Goal: Task Accomplishment & Management: Use online tool/utility

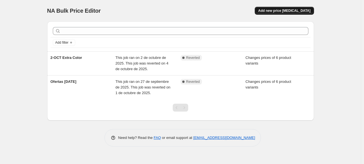
click at [289, 10] on span "Add new price change job" at bounding box center [284, 10] width 52 height 4
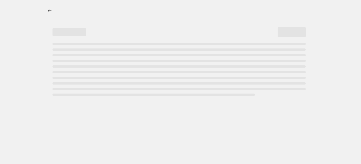
select select "percentage"
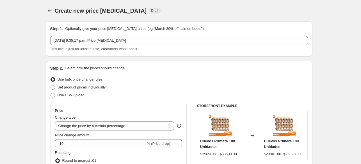
click at [277, 14] on div "Create new price change job Draft" at bounding box center [179, 11] width 267 height 8
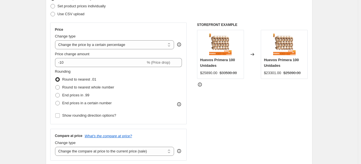
scroll to position [82, 0]
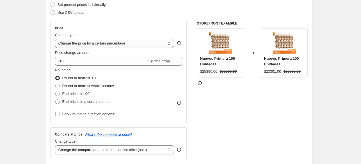
click at [144, 42] on select "Change the price to a certain amount Change the price by a certain amount Chang…" at bounding box center [114, 43] width 119 height 9
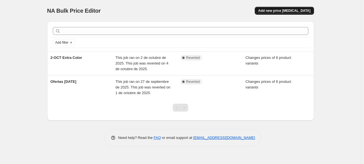
click at [280, 12] on span "Add new price [MEDICAL_DATA]" at bounding box center [284, 10] width 52 height 4
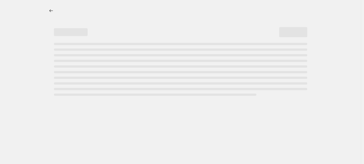
select select "percentage"
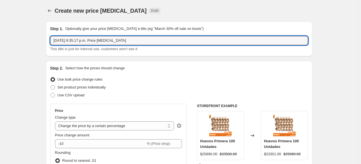
drag, startPoint x: 122, startPoint y: 43, endPoint x: 46, endPoint y: 38, distance: 76.6
type input "CYBER MONDAY"
click at [139, 65] on div "Step 2. Select how the prices should change" at bounding box center [179, 68] width 258 height 6
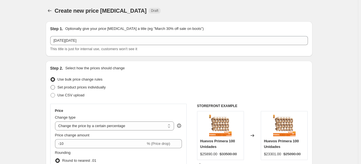
click at [53, 87] on span at bounding box center [53, 87] width 4 height 4
click at [51, 85] on input "Set product prices individually" at bounding box center [51, 85] width 0 height 0
radio input "true"
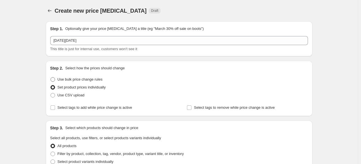
click at [54, 81] on span at bounding box center [53, 79] width 4 height 4
click at [51, 77] on input "Use bulk price change rules" at bounding box center [51, 77] width 0 height 0
radio input "true"
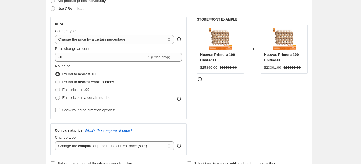
scroll to position [88, 0]
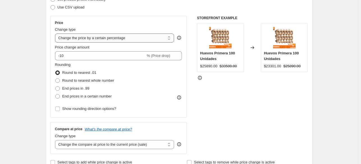
click at [155, 40] on select "Change the price to a certain amount Change the price by a certain amount Chang…" at bounding box center [114, 37] width 119 height 9
select select "to"
click at [56, 33] on select "Change the price to a certain amount Change the price by a certain amount Chang…" at bounding box center [114, 37] width 119 height 9
type input "80.00"
click at [141, 48] on div "Price change amount" at bounding box center [118, 47] width 127 height 6
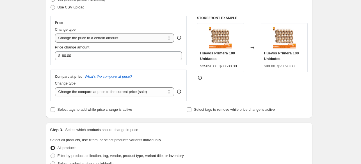
click at [139, 38] on select "Change the price to a certain amount Change the price by a certain amount Chang…" at bounding box center [114, 37] width 119 height 9
select select "by"
click at [56, 33] on select "Change the price to a certain amount Change the price by a certain amount Chang…" at bounding box center [114, 37] width 119 height 9
type input "-10.00"
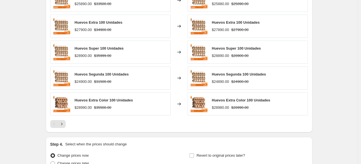
scroll to position [349, 0]
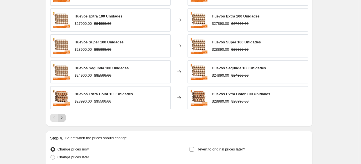
click at [66, 117] on button "Next" at bounding box center [62, 118] width 8 height 8
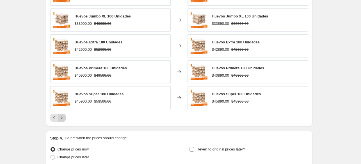
click at [66, 117] on button "Next" at bounding box center [62, 118] width 8 height 8
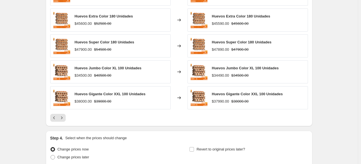
click at [82, 50] on div "$47900.00" at bounding box center [83, 50] width 17 height 6
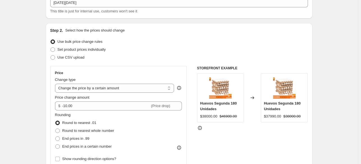
scroll to position [36, 0]
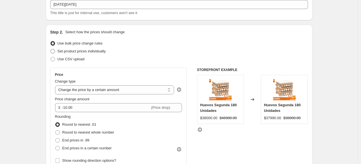
click at [55, 50] on span at bounding box center [53, 51] width 4 height 4
click at [51, 49] on input "Set product prices individually" at bounding box center [51, 49] width 0 height 0
radio input "true"
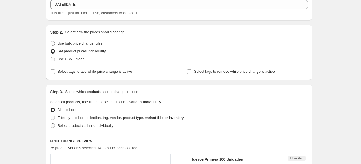
click at [82, 126] on span "Select product variants individually" at bounding box center [86, 125] width 56 height 4
click at [51, 123] on input "Select product variants individually" at bounding box center [51, 123] width 0 height 0
radio input "true"
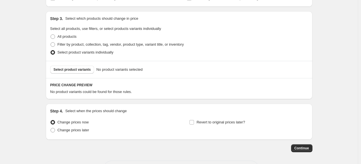
scroll to position [111, 0]
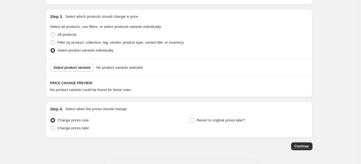
click at [70, 69] on span "Select product variants" at bounding box center [72, 67] width 37 height 4
click at [84, 68] on span "Select product variants" at bounding box center [72, 67] width 37 height 4
click at [53, 33] on span at bounding box center [53, 34] width 4 height 4
click at [51, 33] on input "All products" at bounding box center [51, 32] width 0 height 0
radio input "true"
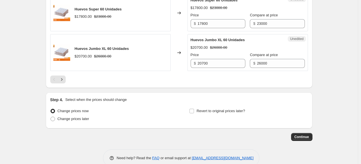
scroll to position [916, 0]
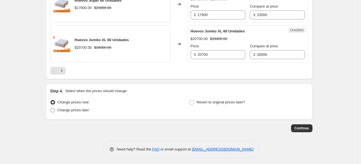
click at [52, 108] on span at bounding box center [53, 110] width 4 height 4
click at [51, 108] on input "Change prices later" at bounding box center [51, 108] width 0 height 0
radio input "true"
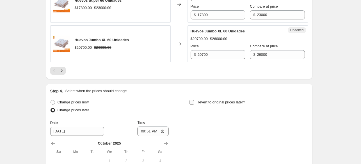
click at [193, 100] on input "Revert to original prices later?" at bounding box center [192, 102] width 4 height 4
checkbox input "true"
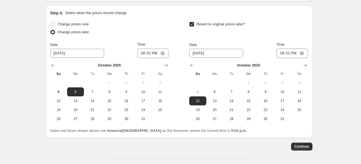
scroll to position [992, 0]
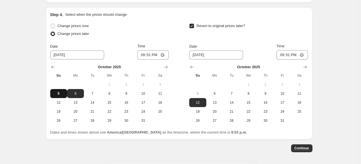
click at [60, 92] on span "5" at bounding box center [59, 93] width 12 height 4
type input "[DATE]"
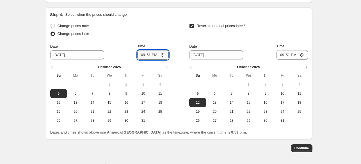
click at [140, 51] on input "21:51" at bounding box center [152, 55] width 31 height 10
type input "23:59"
click at [280, 92] on span "10" at bounding box center [283, 93] width 12 height 4
type input "10/10/2025"
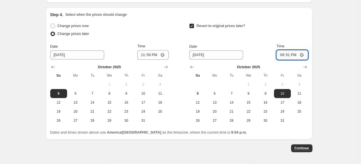
click at [281, 54] on input "21:51" at bounding box center [292, 55] width 31 height 10
type input "23:59"
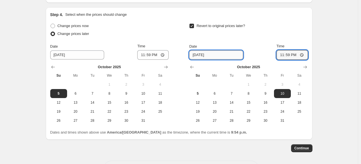
click at [196, 53] on input "10/10/2025" at bounding box center [216, 54] width 54 height 9
click at [296, 91] on span "11" at bounding box center [299, 93] width 12 height 4
type input "10/11/2025"
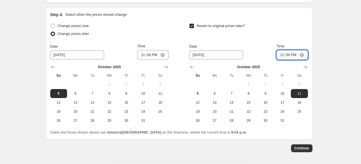
click at [282, 51] on input "23:59" at bounding box center [292, 55] width 31 height 10
type input "00:01"
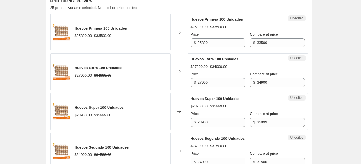
scroll to position [177, 0]
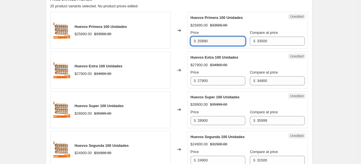
click at [215, 40] on input "25890" at bounding box center [222, 41] width 48 height 9
drag, startPoint x: 215, startPoint y: 40, endPoint x: 180, endPoint y: 40, distance: 34.9
click at [180, 40] on div "Huevos Primera 100 Unidades $25890.00 $33500.00 Changed to Unedited Huevos Prim…" at bounding box center [179, 30] width 258 height 37
type input "23680"
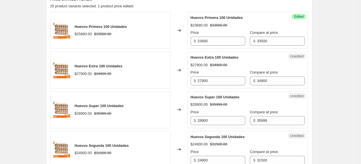
click at [299, 26] on div "Success Edited Huevos Primera 100 Unidades $23680.00 $33500.00 Price $ 23680 Co…" at bounding box center [248, 30] width 121 height 37
drag, startPoint x: 208, startPoint y: 81, endPoint x: 201, endPoint y: 81, distance: 7.3
click at [201, 81] on input "27900" at bounding box center [222, 80] width 48 height 9
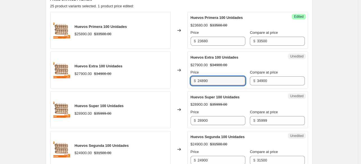
type input "24890"
click at [180, 78] on div "Changed to" at bounding box center [179, 69] width 17 height 37
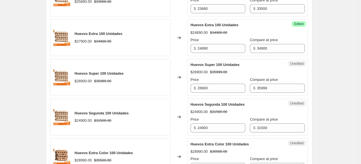
scroll to position [242, 0]
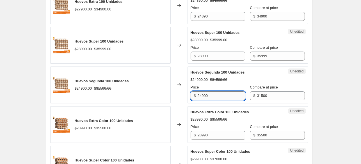
drag, startPoint x: 210, startPoint y: 95, endPoint x: 202, endPoint y: 94, distance: 7.9
click at [202, 94] on input "24900" at bounding box center [222, 95] width 48 height 9
click at [202, 95] on input "24900" at bounding box center [222, 95] width 48 height 9
click at [203, 95] on input "24900" at bounding box center [222, 95] width 48 height 9
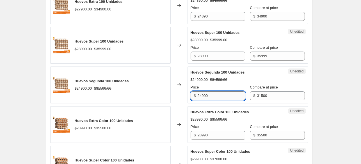
drag, startPoint x: 202, startPoint y: 95, endPoint x: 208, endPoint y: 95, distance: 6.5
click at [208, 95] on input "24900" at bounding box center [222, 95] width 48 height 9
type input "25980"
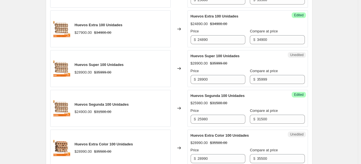
scroll to position [217, 0]
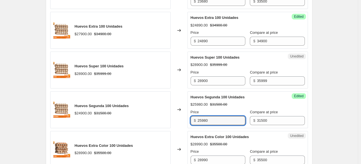
drag, startPoint x: 214, startPoint y: 122, endPoint x: 174, endPoint y: 116, distance: 40.7
click at [174, 116] on div "Huevos Segunda 100 Unidades $24900.00 $31500.00 Changed to Success Edited Huevo…" at bounding box center [179, 109] width 258 height 37
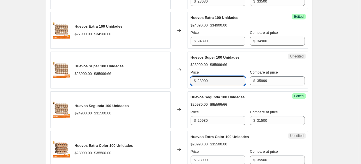
drag, startPoint x: 212, startPoint y: 83, endPoint x: 192, endPoint y: 85, distance: 20.4
click at [192, 85] on div "Unedited Huevos Super 100 Unidades $28900.00 $35999.00 Price $ 28900 Compare at…" at bounding box center [248, 69] width 121 height 37
paste input "598"
type input "25980"
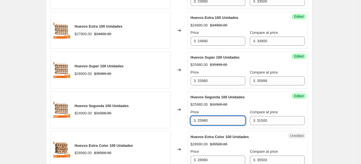
click at [221, 119] on input "25980" at bounding box center [222, 120] width 48 height 9
drag, startPoint x: 214, startPoint y: 118, endPoint x: 201, endPoint y: 120, distance: 12.5
click at [201, 120] on input "25980" at bounding box center [222, 120] width 48 height 9
type input "21470"
click at [303, 117] on div "Success Edited Huevos Segunda 100 Unidades $25980.00 $31500.00 Price $ 21470 Co…" at bounding box center [248, 109] width 121 height 37
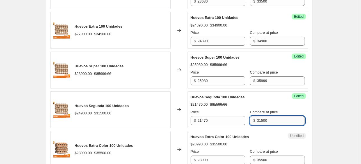
click at [260, 122] on input "31500" at bounding box center [281, 120] width 48 height 9
drag, startPoint x: 254, startPoint y: 120, endPoint x: 263, endPoint y: 120, distance: 9.0
click at [263, 120] on input "31500" at bounding box center [281, 120] width 48 height 9
type input "30000"
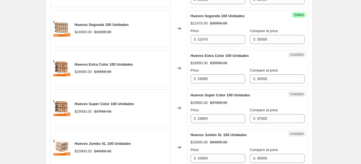
scroll to position [300, 0]
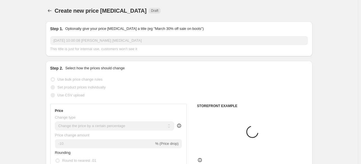
select select "percentage"
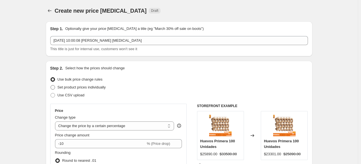
click at [63, 88] on span "Set product prices individually" at bounding box center [82, 87] width 48 height 4
click at [51, 85] on input "Set product prices individually" at bounding box center [51, 85] width 0 height 0
radio input "true"
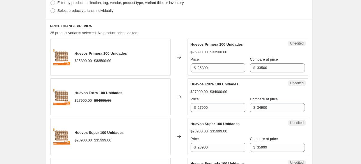
scroll to position [147, 0]
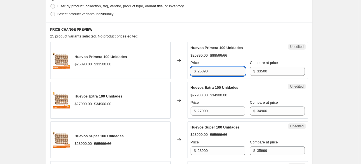
drag, startPoint x: 220, startPoint y: 72, endPoint x: 202, endPoint y: 72, distance: 18.8
click at [202, 72] on input "25890" at bounding box center [222, 71] width 48 height 9
type input "23680"
click at [218, 82] on div "Unedited Huevos Extra 100 Unidades $27900.00 $34900.00 Price $ 27900 Compare at…" at bounding box center [248, 100] width 121 height 37
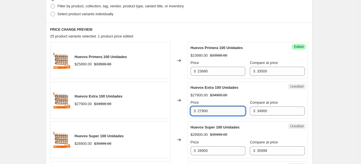
drag, startPoint x: 209, startPoint y: 112, endPoint x: 202, endPoint y: 113, distance: 7.3
click at [202, 113] on input "27900" at bounding box center [222, 110] width 48 height 9
click at [201, 113] on input "27900" at bounding box center [222, 110] width 48 height 9
drag, startPoint x: 201, startPoint y: 111, endPoint x: 211, endPoint y: 111, distance: 10.1
click at [211, 111] on input "27900" at bounding box center [222, 110] width 48 height 9
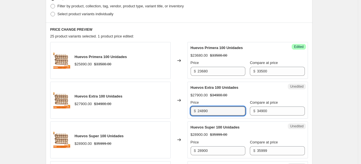
type input "24890"
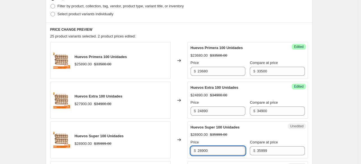
click at [214, 150] on input "28900" at bounding box center [222, 150] width 48 height 9
drag, startPoint x: 214, startPoint y: 150, endPoint x: 205, endPoint y: 149, distance: 9.0
click at [205, 149] on input "28900" at bounding box center [222, 150] width 48 height 9
type input "25980"
click at [299, 131] on div "Unedited Huevos Super 100 Unidades $28900.00 $35999.00 Price $ 25980 Compare at…" at bounding box center [248, 139] width 121 height 37
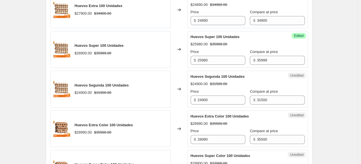
scroll to position [239, 0]
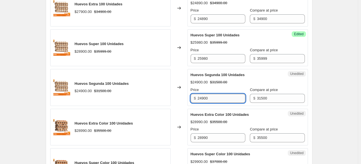
click at [220, 95] on input "24900" at bounding box center [222, 98] width 48 height 9
drag, startPoint x: 216, startPoint y: 96, endPoint x: 201, endPoint y: 98, distance: 15.5
click at [201, 98] on input "24900" at bounding box center [222, 98] width 48 height 9
type input "21470"
click at [178, 105] on div "Changed to" at bounding box center [179, 87] width 17 height 37
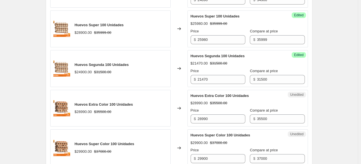
scroll to position [260, 0]
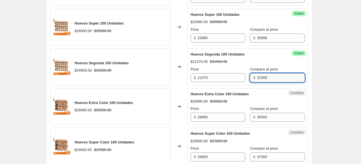
drag, startPoint x: 268, startPoint y: 76, endPoint x: 257, endPoint y: 77, distance: 11.3
click at [257, 77] on input "31500" at bounding box center [281, 77] width 48 height 9
type input "31000"
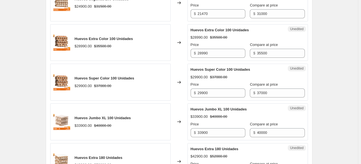
scroll to position [325, 0]
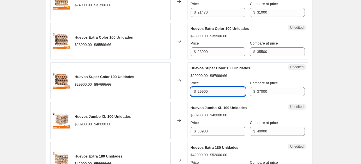
drag, startPoint x: 213, startPoint y: 92, endPoint x: 201, endPoint y: 93, distance: 11.5
click at [201, 93] on input "29900" at bounding box center [222, 91] width 48 height 9
type input "25890"
click at [185, 96] on div "Changed to" at bounding box center [179, 80] width 17 height 37
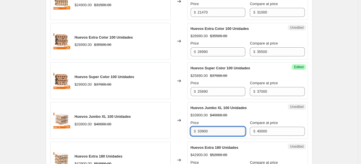
drag, startPoint x: 209, startPoint y: 131, endPoint x: 201, endPoint y: 130, distance: 7.6
click at [201, 130] on input "33900" at bounding box center [222, 130] width 48 height 9
click at [220, 129] on input "33900" at bounding box center [222, 130] width 48 height 9
click at [211, 130] on input "33900" at bounding box center [222, 130] width 48 height 9
click at [203, 131] on input "33900" at bounding box center [222, 130] width 48 height 9
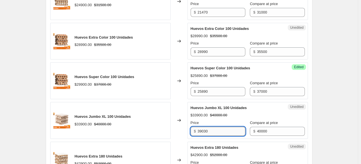
click at [215, 131] on input "39030" at bounding box center [222, 130] width 48 height 9
type input "31400"
click at [304, 121] on div "Success Edited Huevos Jumbo XL 100 Unidades $31400.00 $40000.00 Price $ 31400 C…" at bounding box center [248, 120] width 121 height 37
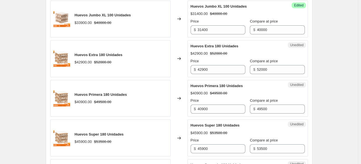
scroll to position [428, 0]
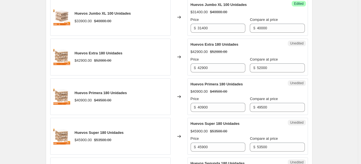
click at [348, 74] on div "Create new price change job. This page is ready Create new price change job Dra…" at bounding box center [179, 113] width 358 height 1082
drag, startPoint x: 210, startPoint y: 66, endPoint x: 200, endPoint y: 67, distance: 9.9
click at [200, 67] on input "42900" at bounding box center [222, 67] width 48 height 9
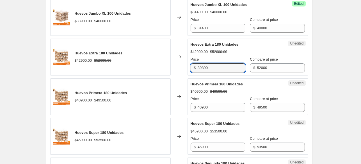
type input "39890"
click at [178, 75] on div "Huevos Primera 100 Unidades $25890.00 $33500.00 Changed to Success Edited Huevo…" at bounding box center [179, 155] width 258 height 789
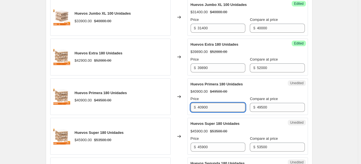
drag, startPoint x: 212, startPoint y: 106, endPoint x: 199, endPoint y: 107, distance: 13.3
click at [199, 107] on input "40900" at bounding box center [222, 107] width 48 height 9
type input "37655"
click at [171, 111] on div "Huevos Primera 180 Unidades $40900.00 $49500.00" at bounding box center [110, 96] width 121 height 37
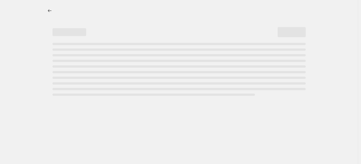
select select "percentage"
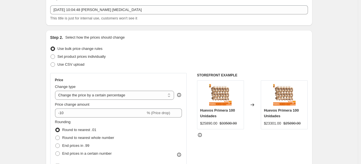
scroll to position [29, 0]
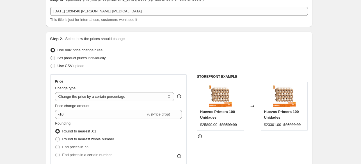
click at [65, 60] on span "Set product prices individually" at bounding box center [82, 58] width 48 height 4
click at [51, 56] on input "Set product prices individually" at bounding box center [51, 56] width 0 height 0
radio input "true"
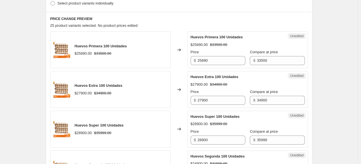
scroll to position [178, 0]
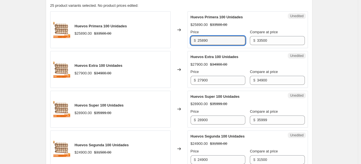
drag, startPoint x: 226, startPoint y: 38, endPoint x: 198, endPoint y: 40, distance: 28.5
click at [198, 40] on div "$ 25890" at bounding box center [218, 40] width 55 height 9
type input "23680"
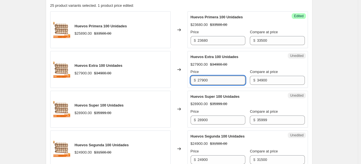
click at [214, 81] on input "27900" at bounding box center [222, 80] width 48 height 9
click at [214, 81] on input "Price" at bounding box center [222, 80] width 48 height 9
type input "24890"
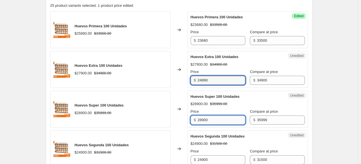
click at [215, 116] on input "28900" at bounding box center [222, 119] width 48 height 9
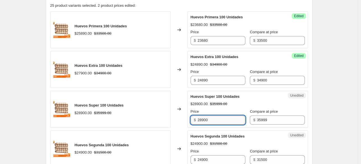
click at [215, 116] on input "28900" at bounding box center [222, 119] width 48 height 9
click at [214, 118] on input "Price" at bounding box center [222, 119] width 48 height 9
type input "25980"
click at [189, 125] on div "Unedited Huevos Super 100 Unidades $28900.00 $35999.00 Price $ 25980 Compare at…" at bounding box center [248, 109] width 121 height 37
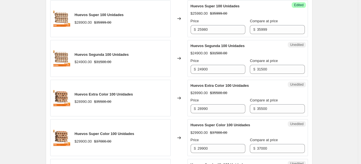
scroll to position [270, 0]
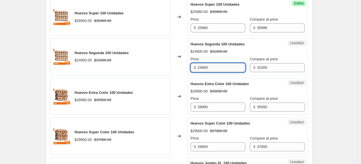
click at [216, 63] on input "24900" at bounding box center [222, 67] width 48 height 9
click at [215, 65] on input "24900" at bounding box center [222, 67] width 48 height 9
click at [215, 65] on input "Price" at bounding box center [222, 67] width 48 height 9
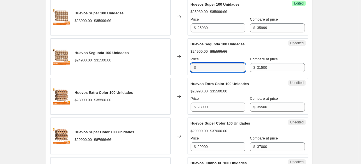
type input "21470"
click at [212, 108] on input "28990" at bounding box center [222, 106] width 48 height 9
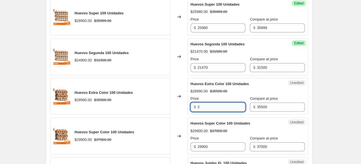
type input "2"
click at [207, 107] on input "2" at bounding box center [222, 106] width 48 height 9
click at [207, 107] on input "Price" at bounding box center [222, 106] width 48 height 9
type input "25890"
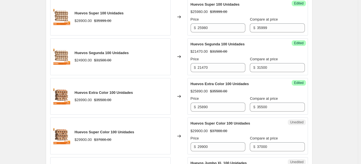
click at [184, 110] on div "Changed to" at bounding box center [179, 96] width 17 height 37
click at [185, 110] on div "Changed to" at bounding box center [179, 96] width 17 height 37
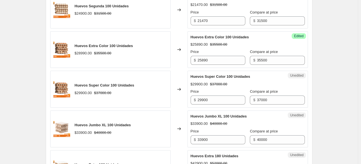
scroll to position [320, 0]
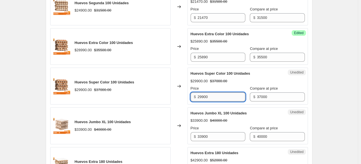
drag, startPoint x: 219, startPoint y: 97, endPoint x: 201, endPoint y: 96, distance: 18.0
click at [201, 96] on input "29900" at bounding box center [222, 96] width 48 height 9
type input "27600"
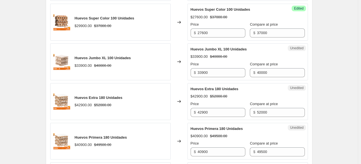
scroll to position [386, 0]
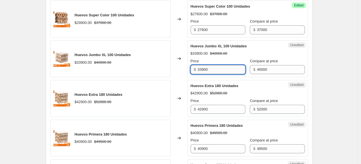
click at [217, 70] on input "33900" at bounding box center [222, 69] width 48 height 9
type input "3"
click at [217, 70] on input "Price" at bounding box center [222, 69] width 48 height 9
type input "31400"
click at [252, 81] on div "Unedited Huevos Extra 180 Unidades $42900.00 $52000.00 Price $ 42900 Compare at…" at bounding box center [248, 98] width 121 height 37
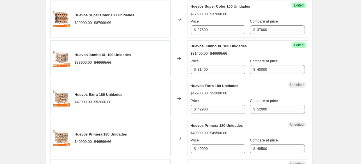
click at [308, 89] on div "Unedited Huevos Extra 180 Unidades $42900.00 $52000.00 Price $ 42900 Compare at…" at bounding box center [248, 98] width 121 height 37
click at [327, 94] on div "Create new price [MEDICAL_DATA]. This page is ready Create new price [MEDICAL_D…" at bounding box center [179, 155] width 358 height 1082
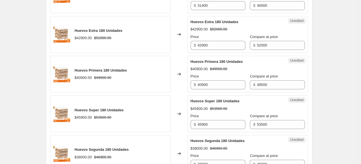
scroll to position [452, 0]
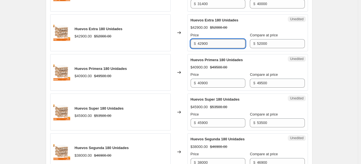
click at [216, 42] on input "42900" at bounding box center [222, 43] width 48 height 9
click at [216, 42] on input "Price" at bounding box center [222, 43] width 48 height 9
type input "39890"
click at [242, 64] on div "$40900.00 $49500.00" at bounding box center [248, 67] width 114 height 6
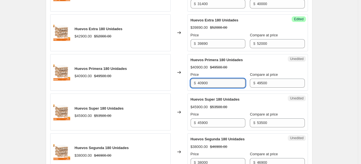
click at [217, 78] on input "40900" at bounding box center [222, 82] width 48 height 9
type input "4"
click at [217, 79] on input "Price" at bounding box center [222, 82] width 48 height 9
type input "37655"
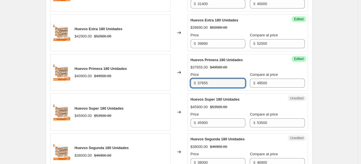
click at [341, 82] on div "Create new price [MEDICAL_DATA]. This page is ready Create new price [MEDICAL_D…" at bounding box center [179, 89] width 358 height 1082
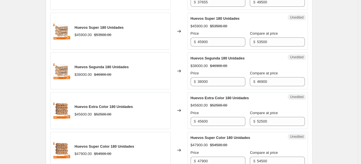
scroll to position [534, 0]
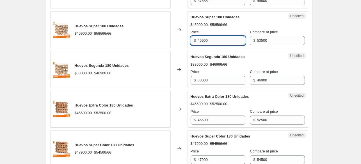
click at [229, 40] on input "45900" at bounding box center [222, 40] width 48 height 9
type input "4"
drag, startPoint x: 230, startPoint y: 40, endPoint x: 194, endPoint y: 44, distance: 35.9
click at [194, 44] on div "Unedited Huevos Super 180 Unidades $45900.00 $53500.00 Price $ 45900 Compare at…" at bounding box center [248, 29] width 121 height 37
type input "42980"
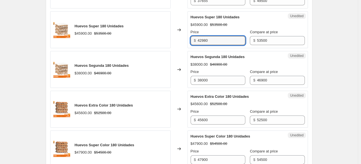
click at [203, 51] on div "Unedited Huevos Segunda 180 Unidades $38000.00 $46900.00 Price $ 38000 Compare …" at bounding box center [248, 69] width 121 height 37
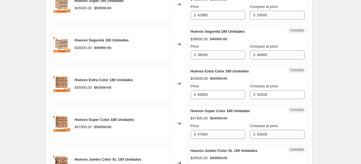
scroll to position [562, 0]
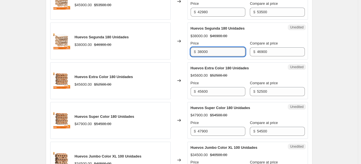
drag, startPoint x: 216, startPoint y: 49, endPoint x: 202, endPoint y: 49, distance: 14.1
click at [202, 49] on input "38000" at bounding box center [222, 51] width 48 height 9
type input "33840"
click at [186, 59] on div "Huevos Primera 100 Unidades $25890.00 $33500.00 Changed to Success Edited Huevo…" at bounding box center [179, 21] width 258 height 789
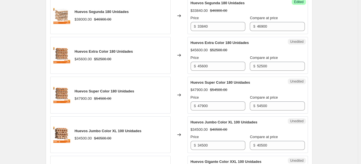
scroll to position [589, 0]
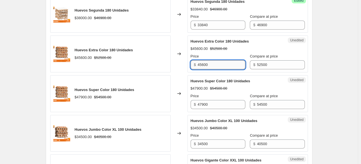
drag, startPoint x: 218, startPoint y: 64, endPoint x: 202, endPoint y: 64, distance: 15.7
click at [202, 64] on input "45600" at bounding box center [222, 64] width 48 height 9
type input "41890"
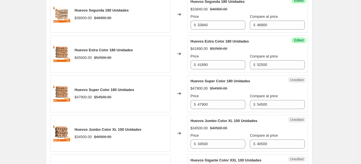
click at [259, 78] on div "Huevos Super Color 180 Unidades" at bounding box center [237, 81] width 92 height 6
drag, startPoint x: 212, startPoint y: 101, endPoint x: 200, endPoint y: 104, distance: 12.0
click at [200, 104] on input "47900" at bounding box center [222, 104] width 48 height 9
type input "45200"
click at [210, 118] on span "Huevos Jumbo Color XL 100 Unidades" at bounding box center [224, 120] width 67 height 4
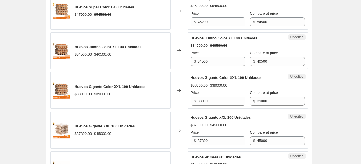
scroll to position [676, 0]
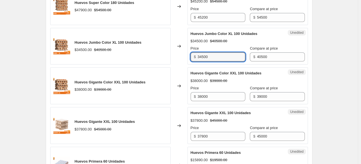
drag, startPoint x: 213, startPoint y: 54, endPoint x: 195, endPoint y: 53, distance: 18.3
click at [195, 53] on div "$ 34500" at bounding box center [218, 56] width 55 height 9
type input "31500"
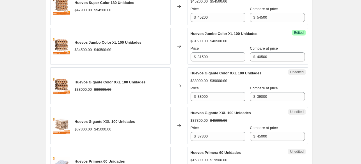
click at [243, 81] on div "$38000.00 $39000.00" at bounding box center [248, 81] width 114 height 6
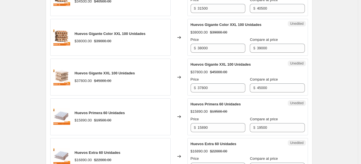
scroll to position [727, 0]
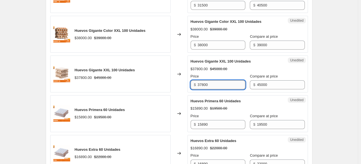
drag, startPoint x: 202, startPoint y: 82, endPoint x: 210, endPoint y: 83, distance: 7.9
click at [210, 83] on input "37800" at bounding box center [222, 84] width 48 height 9
type input "37000"
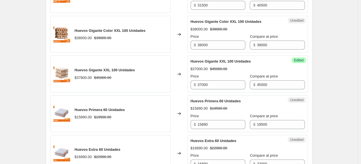
click at [186, 85] on div "Changed to" at bounding box center [179, 73] width 17 height 37
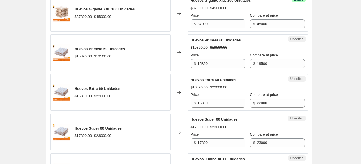
scroll to position [793, 0]
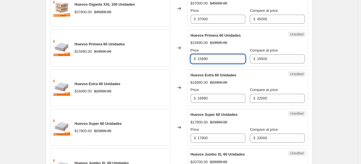
click at [201, 57] on input "15890" at bounding box center [222, 58] width 48 height 9
type input "14890"
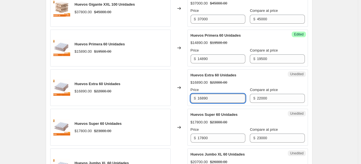
click at [201, 96] on input "16890" at bounding box center [222, 98] width 48 height 9
type input "15890"
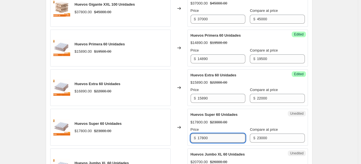
click at [202, 135] on input "17800" at bounding box center [222, 137] width 48 height 9
type input "16800"
click at [221, 126] on div "Price" at bounding box center [218, 129] width 55 height 6
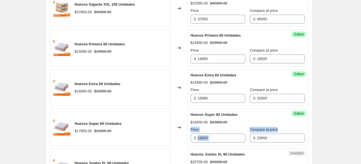
drag, startPoint x: 361, startPoint y: 121, endPoint x: 362, endPoint y: 126, distance: 5.1
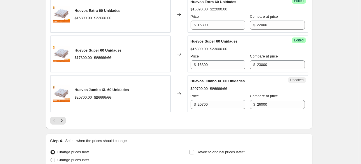
scroll to position [871, 0]
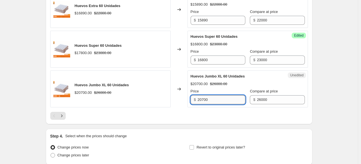
click at [205, 96] on input "20700" at bounding box center [222, 99] width 48 height 9
type input "20000"
click at [200, 113] on div at bounding box center [179, 116] width 258 height 8
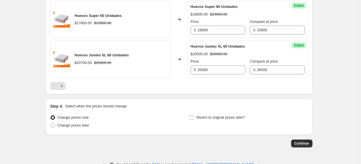
scroll to position [916, 0]
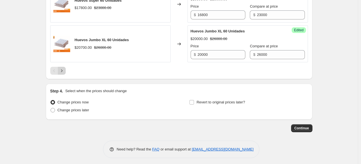
click at [62, 68] on icon "Next" at bounding box center [62, 71] width 6 height 6
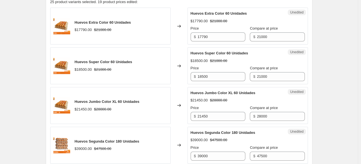
scroll to position [184, 0]
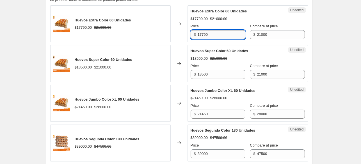
click at [201, 36] on input "17790" at bounding box center [222, 34] width 48 height 9
click at [202, 35] on input "17790" at bounding box center [222, 34] width 48 height 9
drag, startPoint x: 209, startPoint y: 36, endPoint x: 203, endPoint y: 36, distance: 5.9
click at [202, 36] on input "15790" at bounding box center [222, 34] width 48 height 9
click at [177, 33] on div "Changed to" at bounding box center [179, 23] width 17 height 37
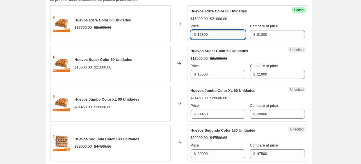
click at [202, 34] on input "15890" at bounding box center [222, 34] width 48 height 9
type input "16890"
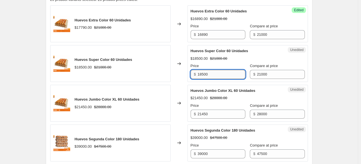
drag, startPoint x: 201, startPoint y: 73, endPoint x: 205, endPoint y: 74, distance: 4.0
click at [205, 74] on input "18500" at bounding box center [222, 74] width 48 height 9
type input "17950"
click at [212, 85] on div "Unedited Huevos Jumbo Color XL 60 Unidades $21450.00 $28000.00 Price $ 21450 Co…" at bounding box center [248, 103] width 121 height 37
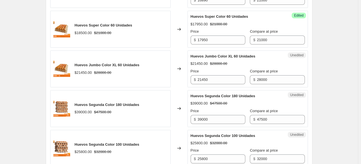
scroll to position [229, 0]
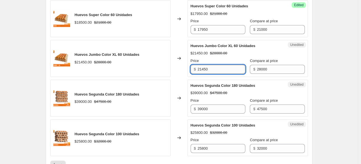
click at [203, 69] on input "21450" at bounding box center [222, 69] width 48 height 9
type input "20450"
click at [209, 80] on div "Unedited Huevos Segunda Color 180 Unidades $39000.00 $47500.00 Price $ 39000 Co…" at bounding box center [248, 98] width 121 height 37
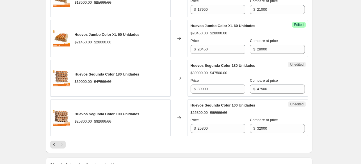
scroll to position [255, 0]
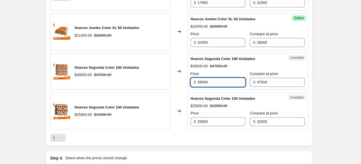
drag, startPoint x: 211, startPoint y: 81, endPoint x: 201, endPoint y: 81, distance: 9.6
click at [201, 81] on input "39000" at bounding box center [222, 82] width 48 height 9
type input "36500"
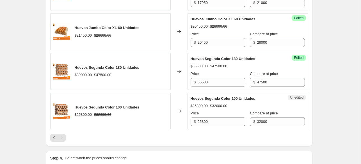
click at [205, 94] on div "Unedited Huevos Segunda Color 100 Unidades $25800.00 $32000.00 Price $ 25800 Co…" at bounding box center [248, 110] width 121 height 37
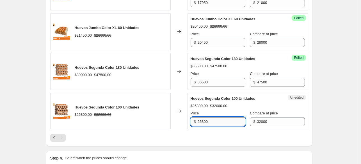
drag, startPoint x: 201, startPoint y: 121, endPoint x: 205, endPoint y: 121, distance: 3.9
click at [205, 121] on input "25800" at bounding box center [222, 121] width 48 height 9
click at [205, 121] on input "24000" at bounding box center [222, 121] width 48 height 9
type input "24000"
click at [211, 135] on div at bounding box center [179, 138] width 258 height 8
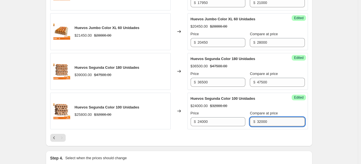
click at [257, 121] on input "32000" at bounding box center [281, 121] width 48 height 9
type input "31000"
click at [257, 135] on div at bounding box center [179, 138] width 258 height 8
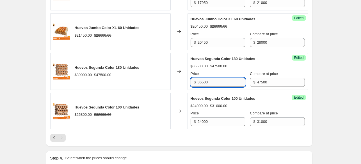
click at [203, 82] on input "36500" at bounding box center [222, 82] width 48 height 9
type input "35500"
click at [210, 96] on span "Huevos Segunda Color 100 Unidades" at bounding box center [223, 98] width 65 height 4
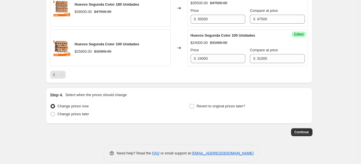
scroll to position [324, 0]
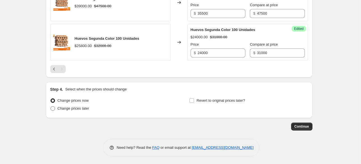
click at [54, 108] on span at bounding box center [53, 108] width 4 height 4
click at [51, 106] on input "Change prices later" at bounding box center [51, 106] width 0 height 0
radio input "true"
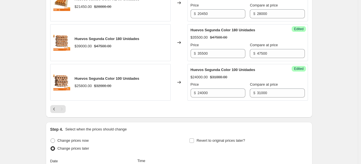
scroll to position [285, 0]
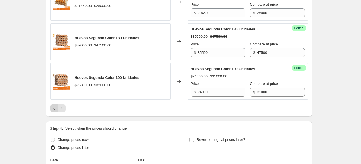
click at [53, 107] on button "Previous" at bounding box center [54, 108] width 8 height 8
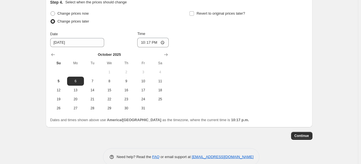
scroll to position [1008, 0]
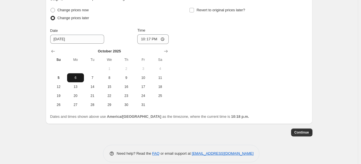
click at [79, 75] on span "6" at bounding box center [75, 77] width 12 height 4
click at [150, 37] on input "22:17" at bounding box center [152, 39] width 31 height 10
type input "23:59"
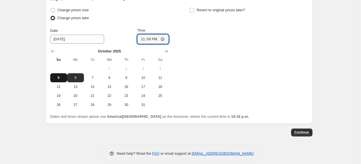
click at [60, 76] on span "5" at bounding box center [59, 77] width 12 height 4
type input "[DATE]"
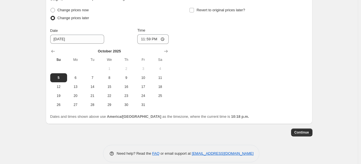
click at [200, 82] on div "Change prices now Change prices later Date [DATE] Time 23:59 [DATE] Su Mo Tu We…" at bounding box center [179, 57] width 258 height 103
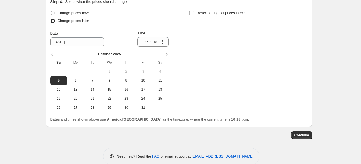
scroll to position [1012, 0]
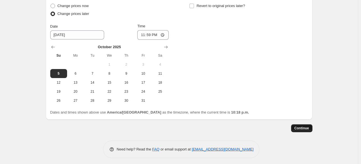
click at [304, 127] on span "Continue" at bounding box center [302, 128] width 15 height 4
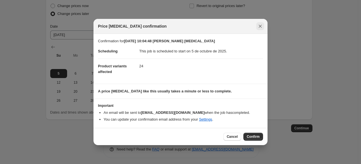
click at [261, 26] on icon "Close" at bounding box center [260, 26] width 3 height 3
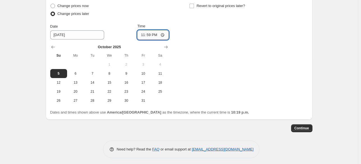
click at [147, 34] on input "23:59" at bounding box center [152, 35] width 31 height 10
type input "23:55"
click at [197, 68] on div "Change prices now Change prices later Date [DATE] Time 23:55 [DATE] Su Mo Tu We…" at bounding box center [179, 53] width 258 height 103
click at [299, 126] on span "Continue" at bounding box center [302, 128] width 15 height 4
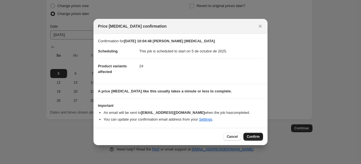
click at [252, 137] on span "Confirm" at bounding box center [253, 136] width 13 height 4
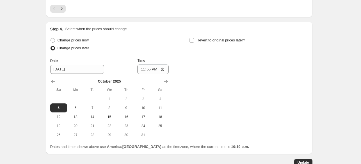
scroll to position [1046, 0]
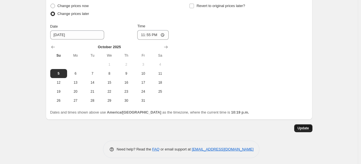
click at [309, 128] on button "Update" at bounding box center [304, 128] width 18 height 8
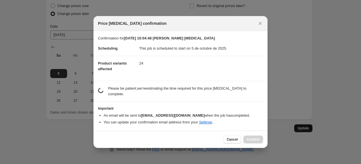
scroll to position [0, 0]
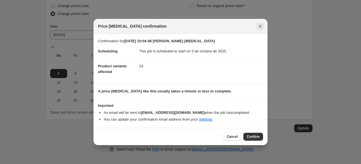
click at [261, 28] on icon "Close" at bounding box center [261, 26] width 6 height 6
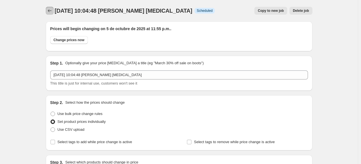
click at [53, 12] on icon "Price change jobs" at bounding box center [50, 11] width 6 height 6
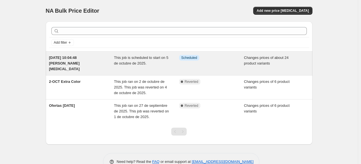
click at [184, 58] on span "Scheduled" at bounding box center [190, 57] width 16 height 4
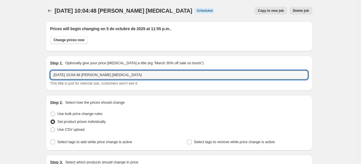
drag, startPoint x: 130, startPoint y: 76, endPoint x: 23, endPoint y: 66, distance: 107.3
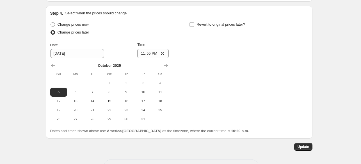
scroll to position [1046, 0]
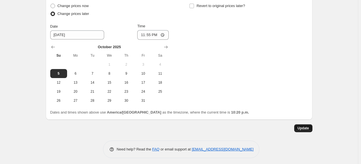
type input "[DATE][DATE]"
click at [299, 128] on button "Update" at bounding box center [304, 128] width 18 height 8
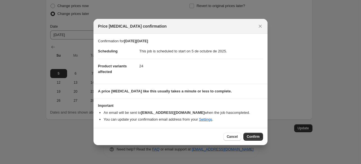
click at [262, 136] on button "Confirm" at bounding box center [254, 136] width 20 height 8
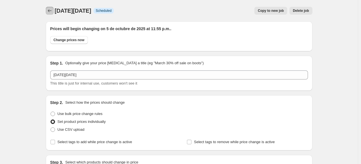
click at [52, 10] on icon "Price change jobs" at bounding box center [50, 11] width 6 height 6
